Goal: Navigation & Orientation: Find specific page/section

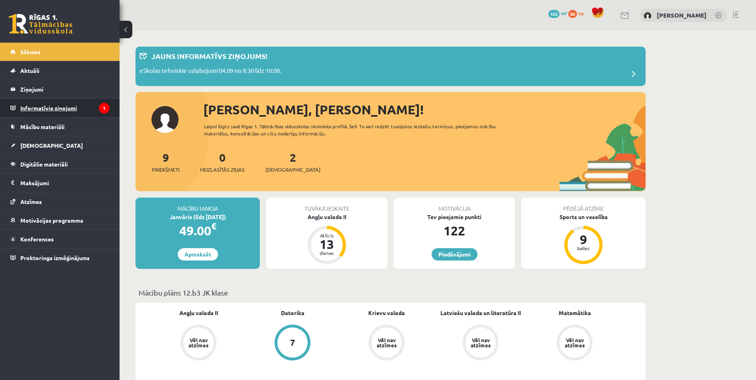
click at [57, 107] on legend "Informatīvie ziņojumi 1" at bounding box center [64, 108] width 89 height 18
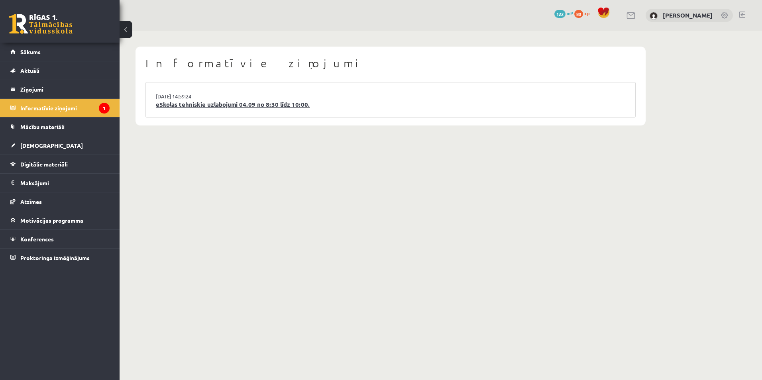
click at [257, 105] on link "eSkolas tehniskie uzlabojumi 04.09 no 8:30 līdz 10:00." at bounding box center [391, 104] width 470 height 9
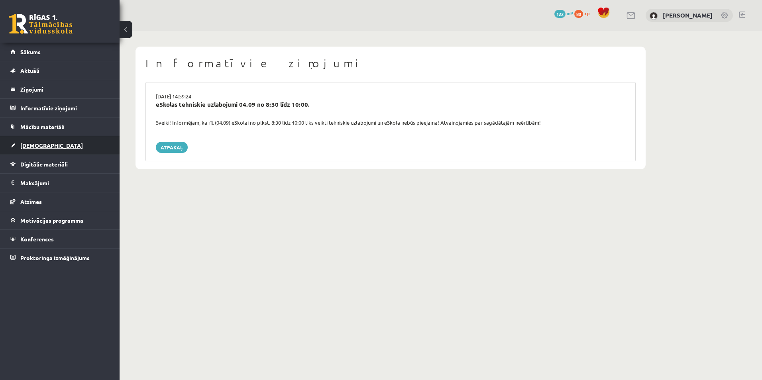
click at [50, 138] on link "[DEMOGRAPHIC_DATA]" at bounding box center [59, 145] width 99 height 18
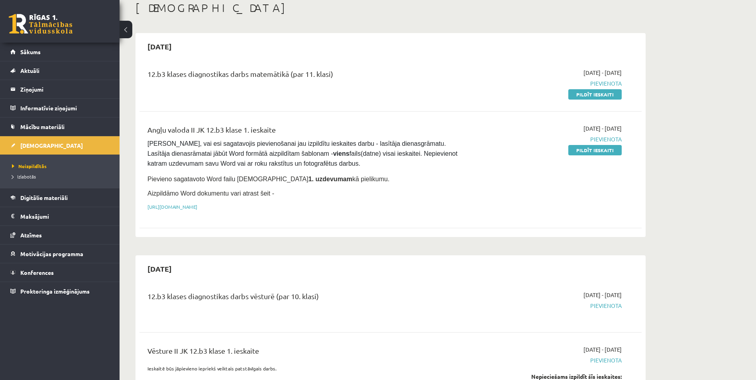
scroll to position [40, 0]
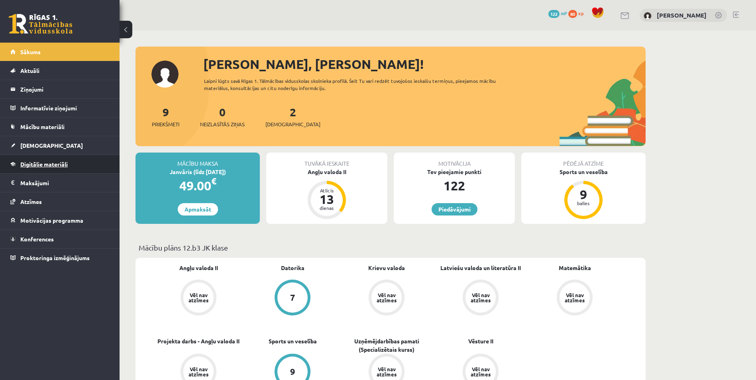
click at [39, 164] on span "Digitālie materiāli" at bounding box center [43, 164] width 47 height 7
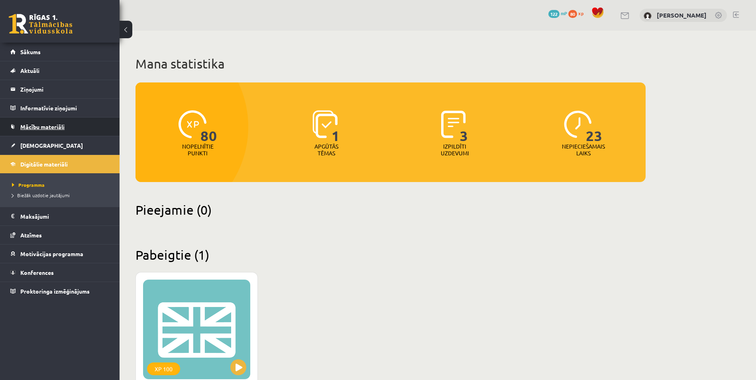
click at [37, 130] on span "Mācību materiāli" at bounding box center [42, 126] width 44 height 7
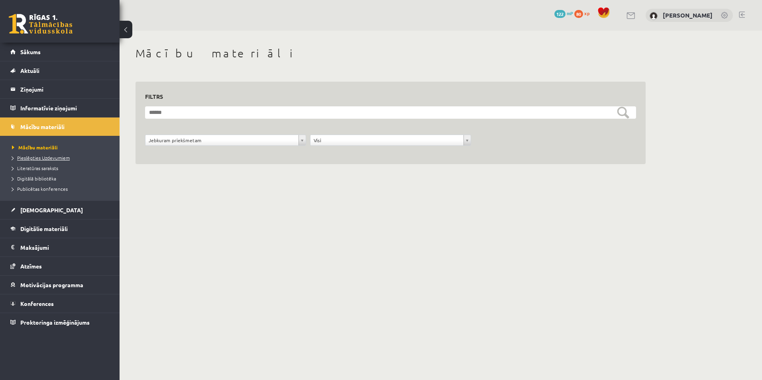
click at [43, 159] on span "Pieslēgties Uzdevumiem" at bounding box center [41, 158] width 58 height 6
